Goal: Navigation & Orientation: Find specific page/section

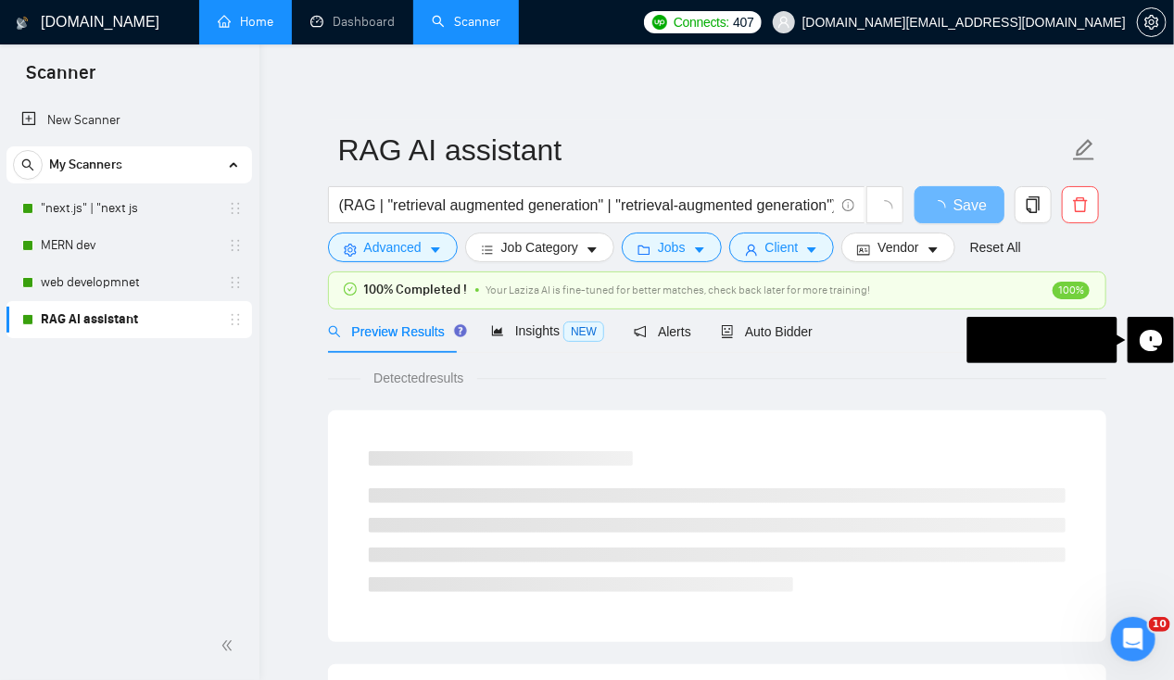
click at [258, 30] on link "Home" at bounding box center [246, 22] width 56 height 16
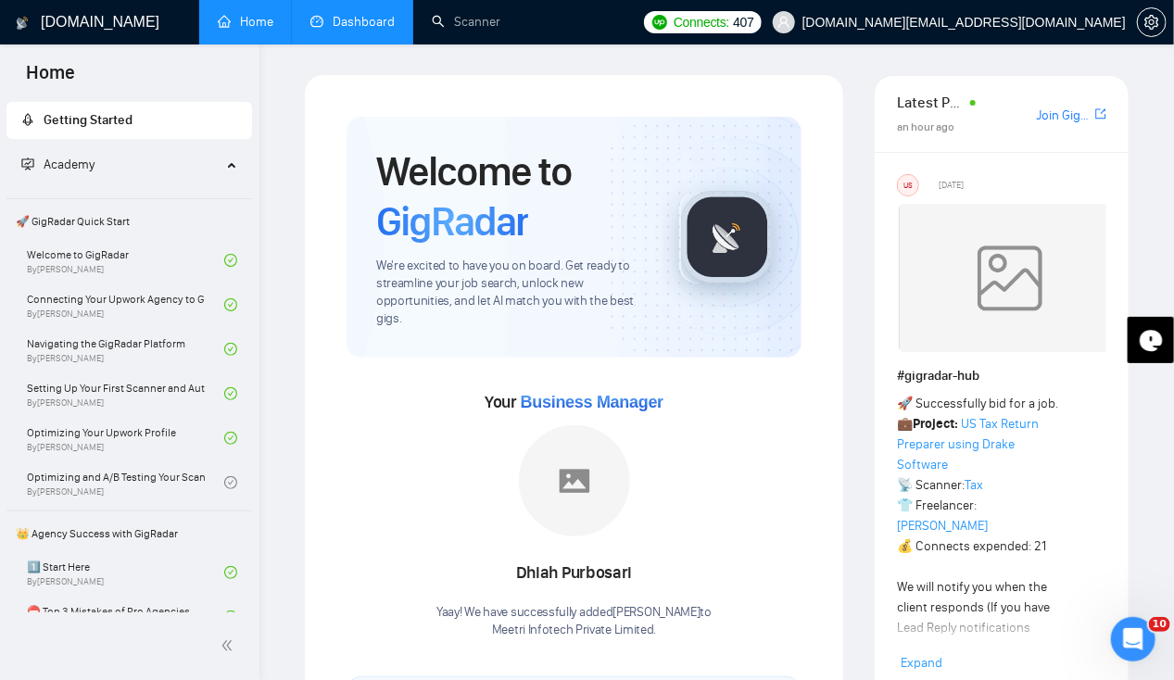
click at [373, 15] on link "Dashboard" at bounding box center [352, 22] width 84 height 16
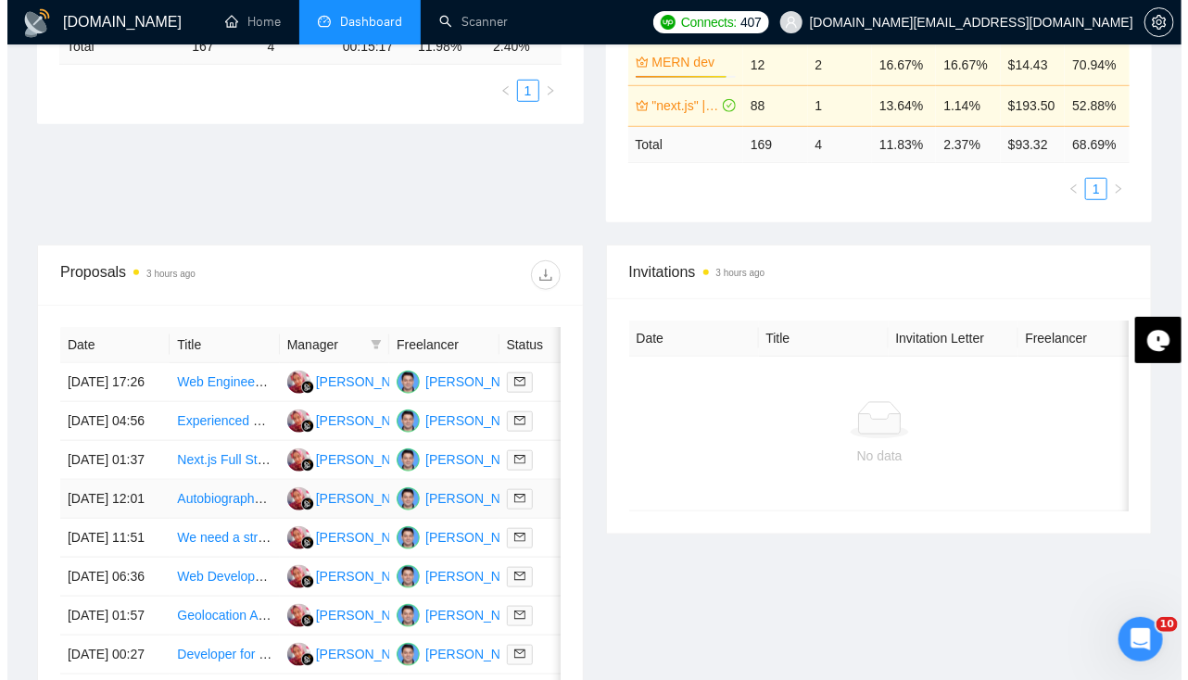
scroll to position [531, 0]
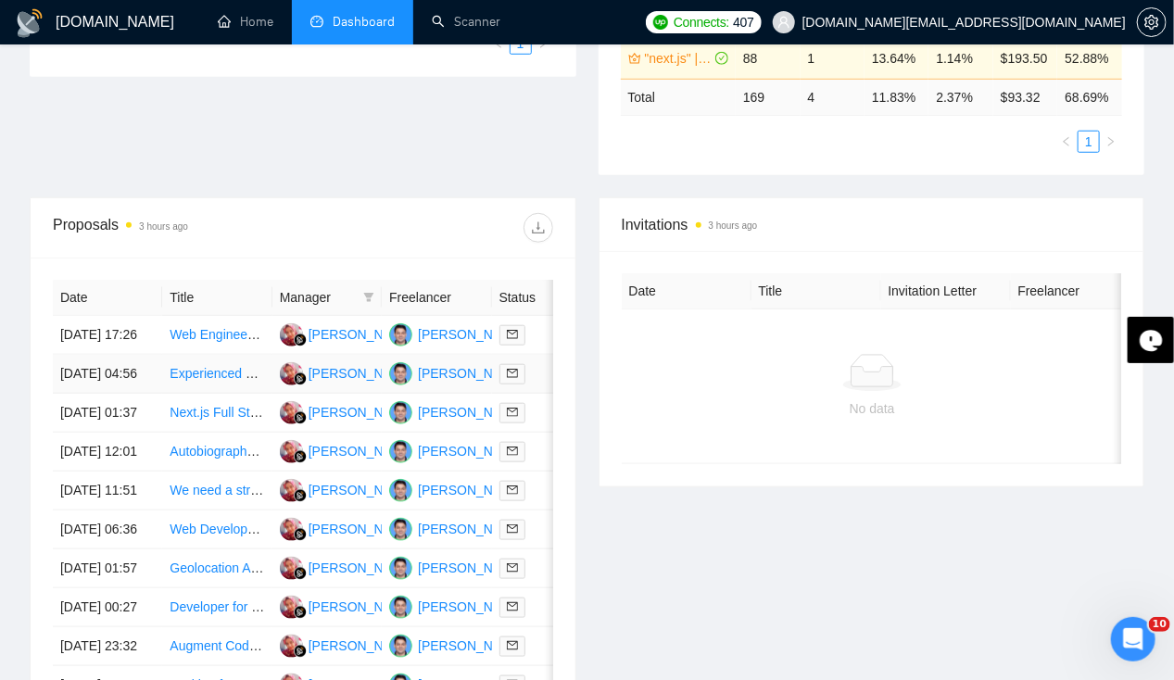
click at [114, 360] on td "10 Sep, 2025 04:56" at bounding box center [107, 374] width 109 height 39
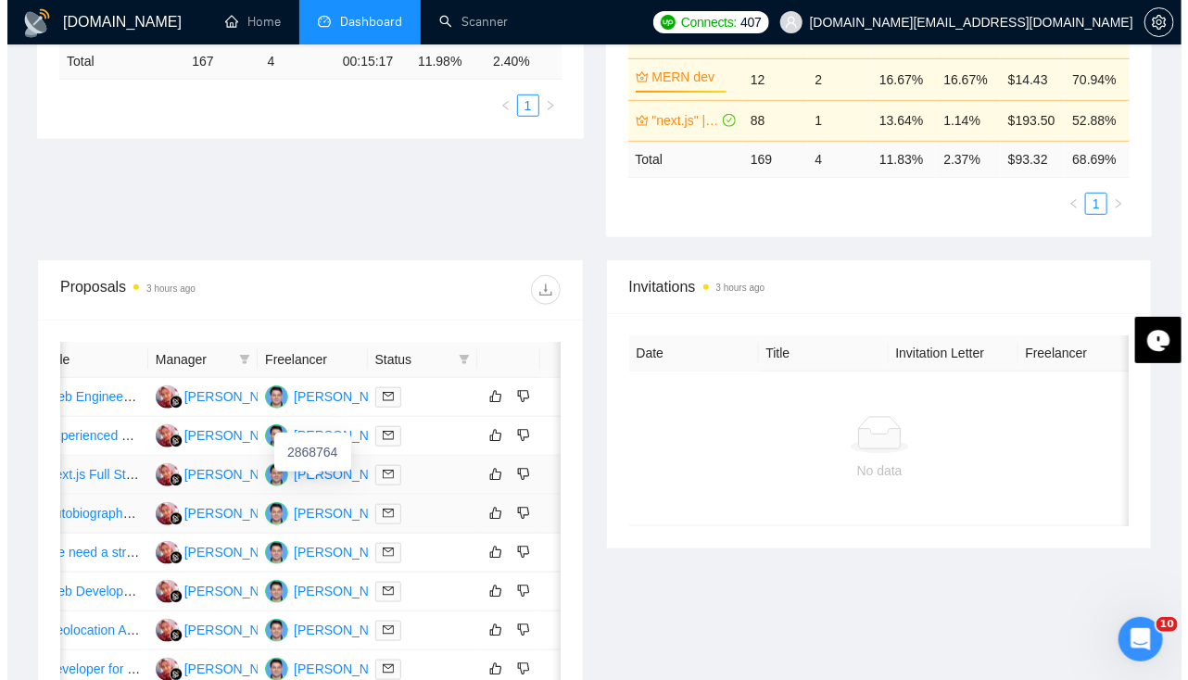
scroll to position [0, 0]
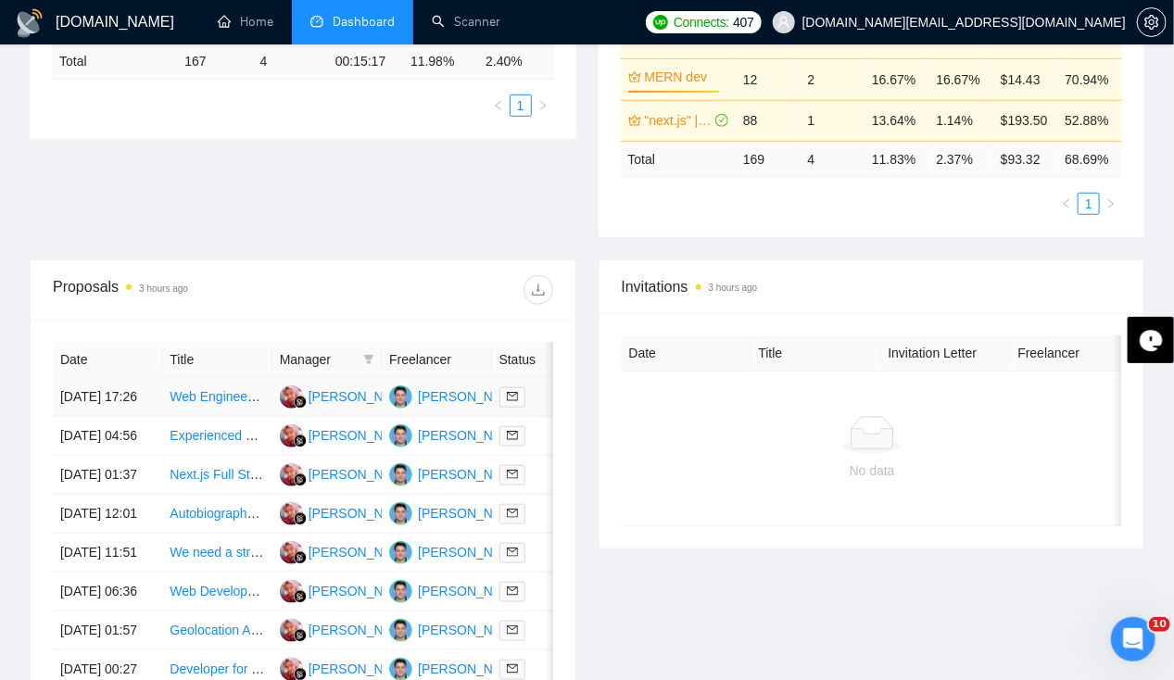
click at [82, 378] on td "10 Sep, 2025 17:26" at bounding box center [107, 397] width 109 height 39
click at [121, 384] on td "10 Sep, 2025 17:26" at bounding box center [107, 397] width 109 height 39
